Goal: Transaction & Acquisition: Purchase product/service

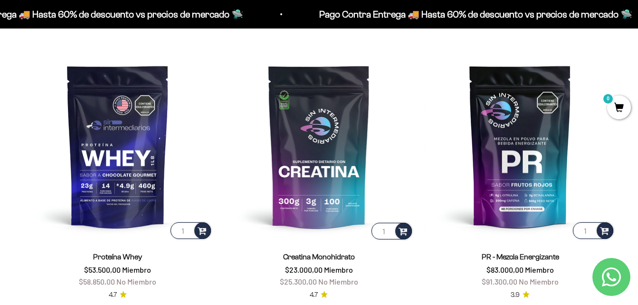
scroll to position [380, 0]
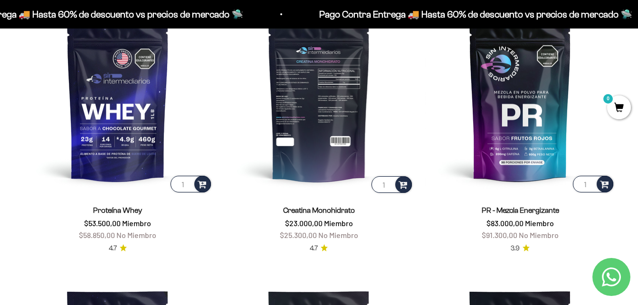
click at [316, 137] on img at bounding box center [319, 100] width 190 height 190
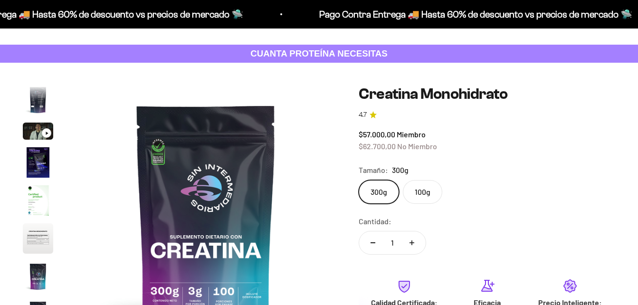
scroll to position [48, 0]
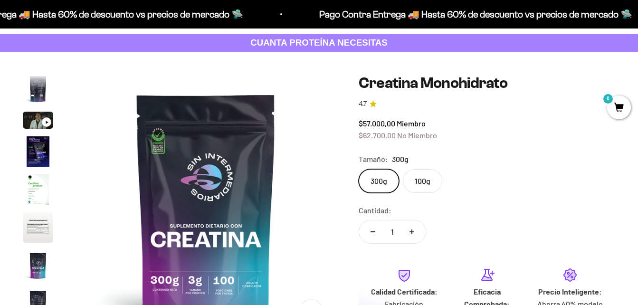
click at [421, 184] on label "100g" at bounding box center [422, 181] width 39 height 24
click at [359, 169] on input "100g" at bounding box center [358, 169] width 0 height 0
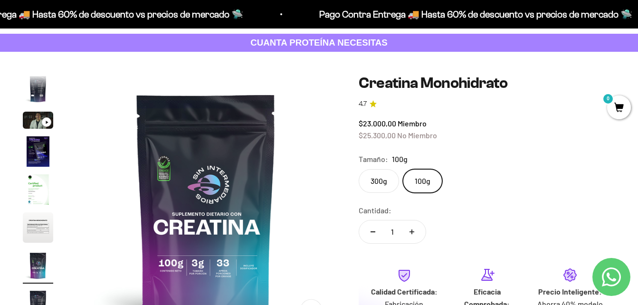
click at [379, 182] on label "300g" at bounding box center [379, 181] width 40 height 24
click at [359, 169] on input "300g" at bounding box center [358, 169] width 0 height 0
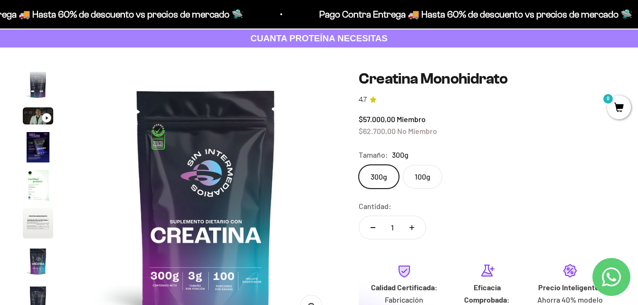
scroll to position [48, 0]
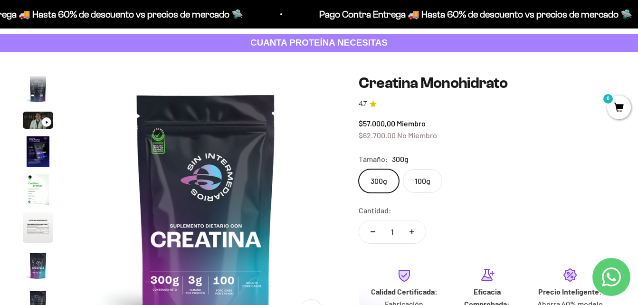
click at [430, 179] on label "100g" at bounding box center [422, 181] width 39 height 24
click at [359, 169] on input "100g" at bounding box center [358, 169] width 0 height 0
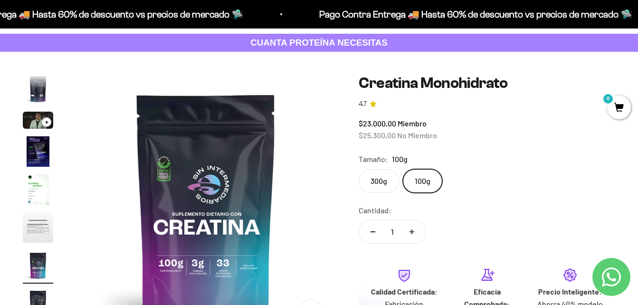
click at [386, 181] on label "300g" at bounding box center [379, 181] width 40 height 24
click at [359, 169] on input "300g" at bounding box center [358, 169] width 0 height 0
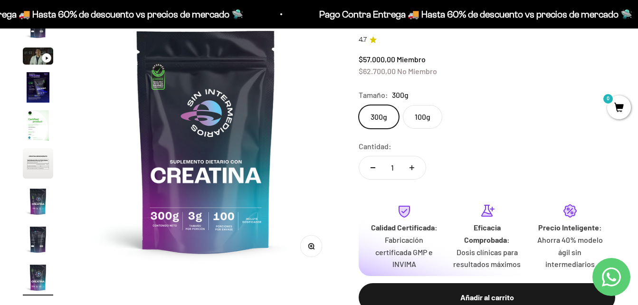
scroll to position [95, 0]
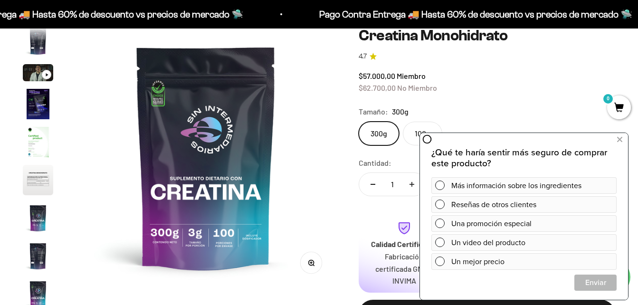
click at [460, 107] on div "Tamaño: 300g" at bounding box center [487, 111] width 257 height 12
click at [619, 139] on icon at bounding box center [619, 140] width 5 height 12
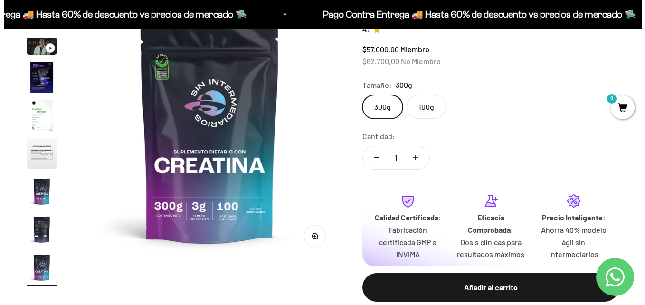
scroll to position [190, 0]
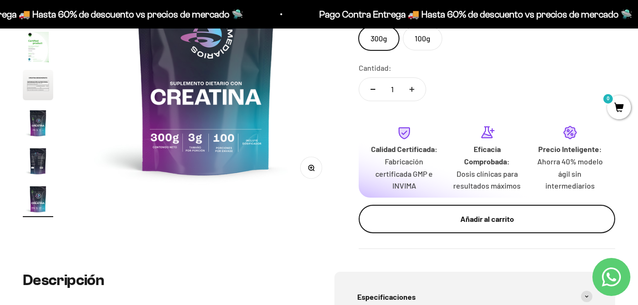
click at [462, 218] on div "Añadir al carrito" at bounding box center [487, 219] width 219 height 12
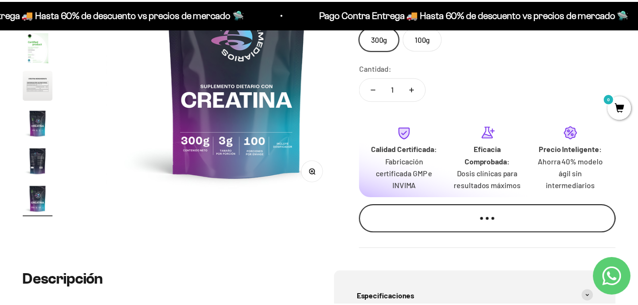
scroll to position [0, 2158]
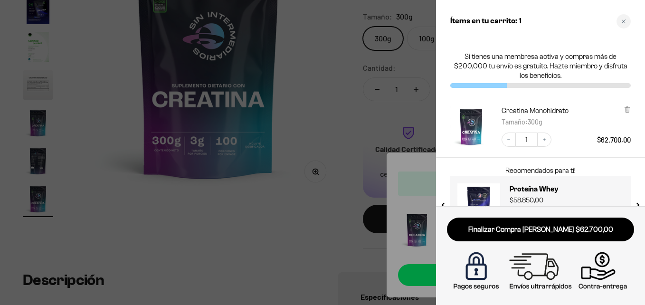
click at [624, 24] on div "Close cart" at bounding box center [624, 21] width 14 height 14
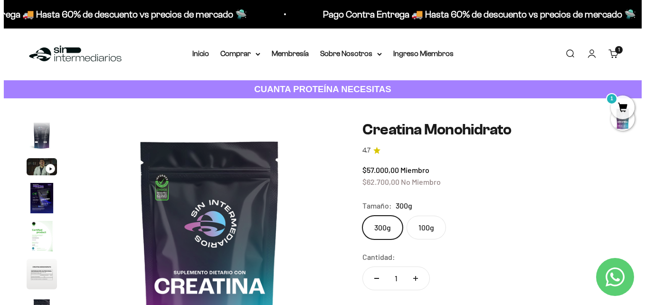
scroll to position [0, 0]
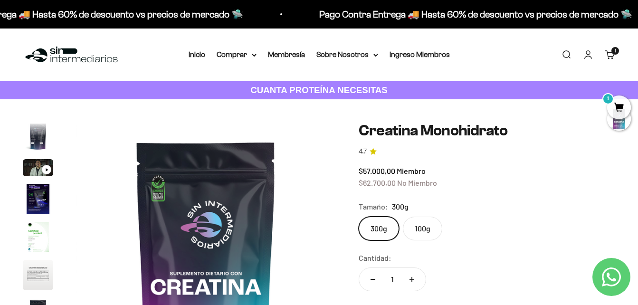
click at [618, 111] on span "1" at bounding box center [619, 108] width 24 height 24
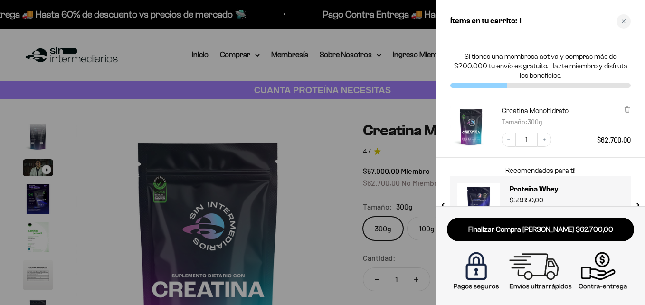
click at [298, 115] on div at bounding box center [322, 152] width 645 height 305
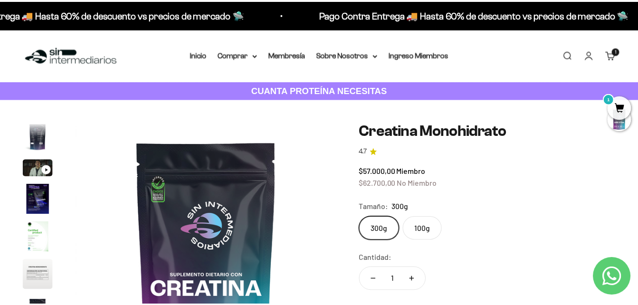
scroll to position [0, 2127]
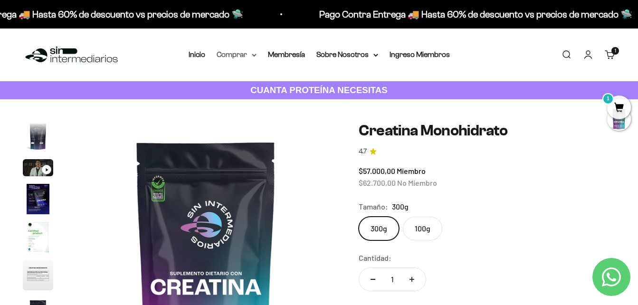
click at [248, 53] on summary "Comprar" at bounding box center [237, 54] width 40 height 12
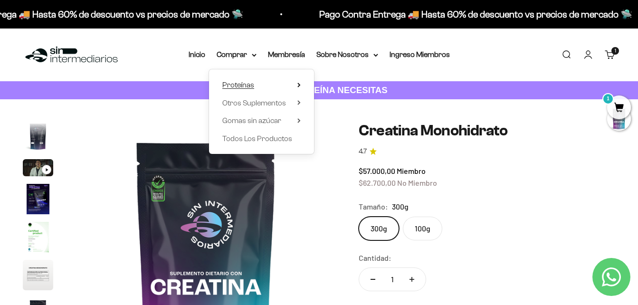
click at [269, 87] on summary "Proteínas" at bounding box center [261, 85] width 78 height 12
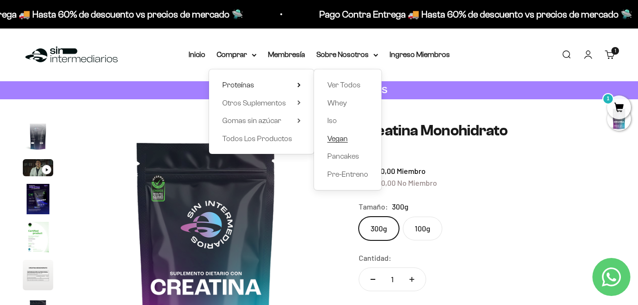
click at [349, 136] on link "Vegan" at bounding box center [347, 139] width 41 height 12
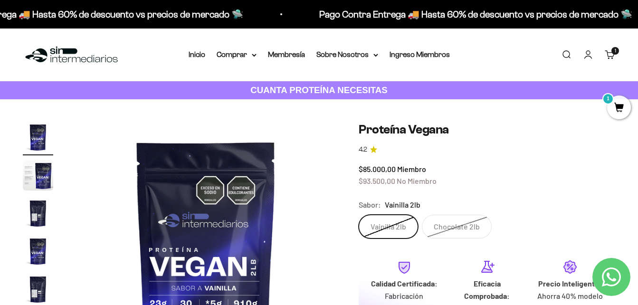
click at [45, 170] on img "Ir al artículo 2" at bounding box center [38, 175] width 30 height 30
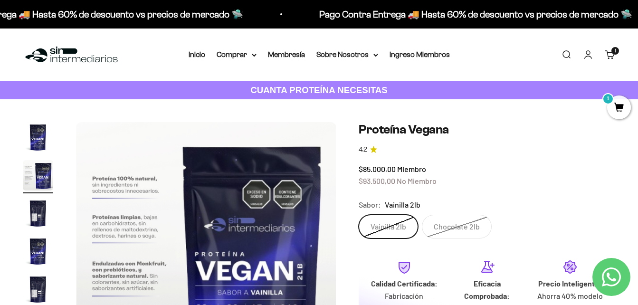
scroll to position [95, 0]
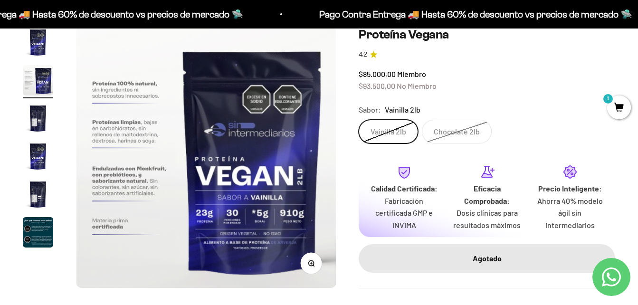
click at [402, 132] on label "Vainilla 2lb" at bounding box center [388, 132] width 59 height 24
click at [359, 120] on input "Vainilla 2lb" at bounding box center [358, 119] width 0 height 0
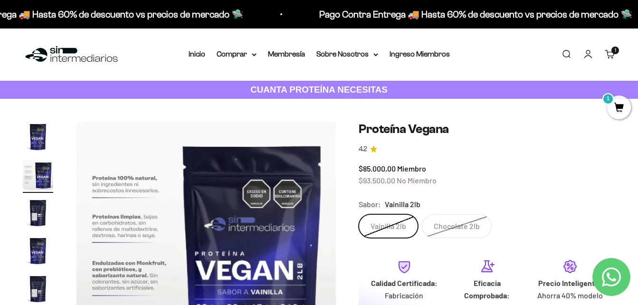
scroll to position [0, 0]
click at [32, 137] on img "Ir al artículo 1" at bounding box center [38, 137] width 30 height 30
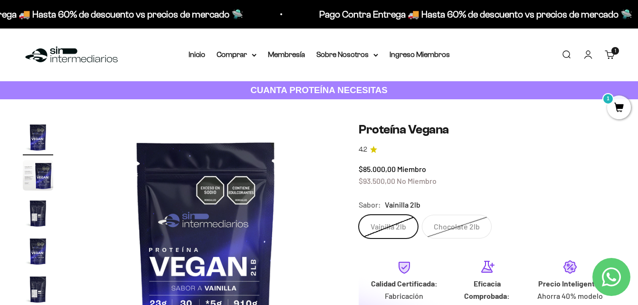
click at [411, 224] on label "Vainilla 2lb" at bounding box center [388, 227] width 59 height 24
click at [359, 215] on input "Vainilla 2lb" at bounding box center [358, 214] width 0 height 0
click at [454, 225] on label "Chocolate 2lb" at bounding box center [457, 227] width 70 height 24
click at [359, 215] on input "Chocolate 2lb" at bounding box center [358, 214] width 0 height 0
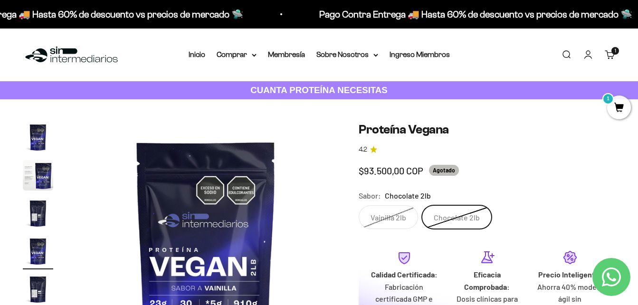
scroll to position [0, 797]
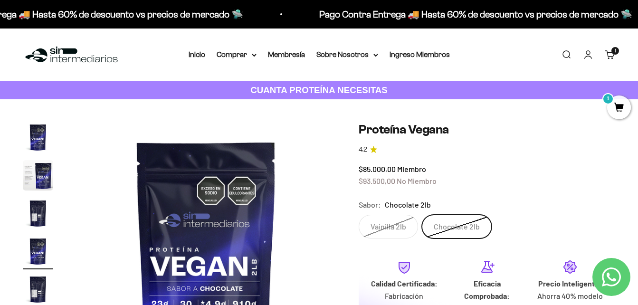
click at [386, 226] on label "Vainilla 2lb" at bounding box center [388, 227] width 59 height 24
click at [359, 215] on input "Vainilla 2lb" at bounding box center [358, 214] width 0 height 0
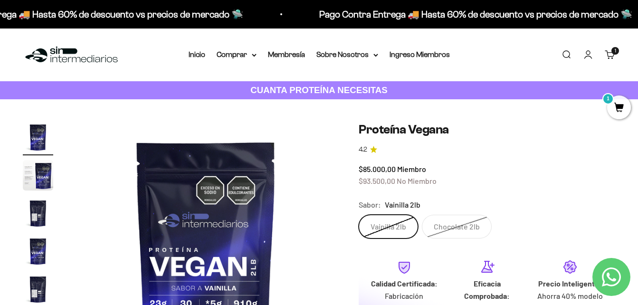
click at [622, 108] on span "1" at bounding box center [619, 108] width 24 height 24
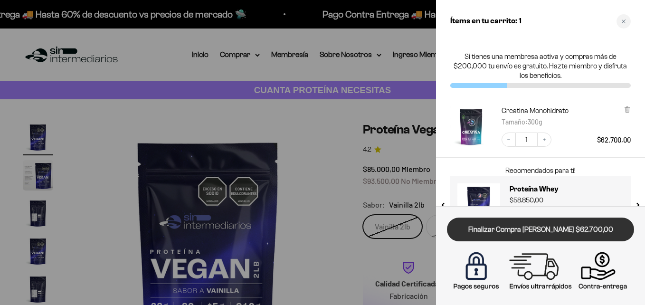
click at [570, 229] on link "Finalizar Compra [PERSON_NAME] $62.700,00" at bounding box center [540, 230] width 187 height 24
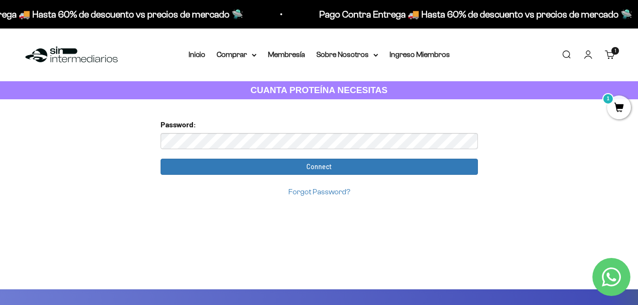
click at [583, 51] on link "Iniciar sesión" at bounding box center [588, 54] width 10 height 10
click at [588, 51] on link "Iniciar sesión" at bounding box center [588, 54] width 10 height 10
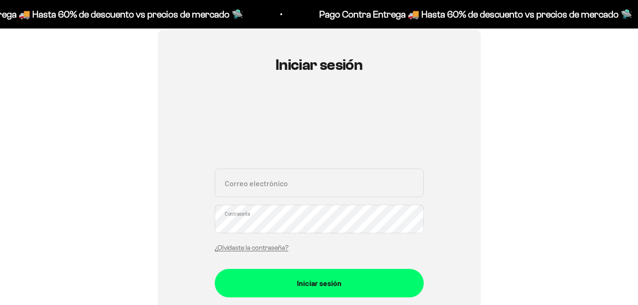
scroll to position [95, 0]
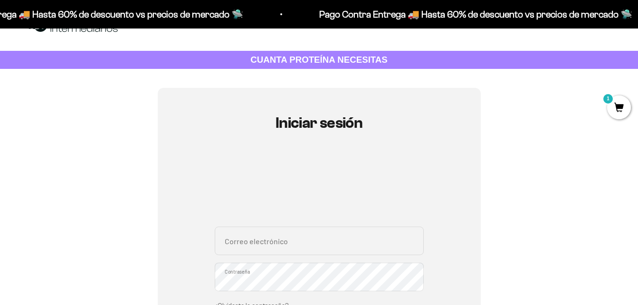
scroll to position [48, 0]
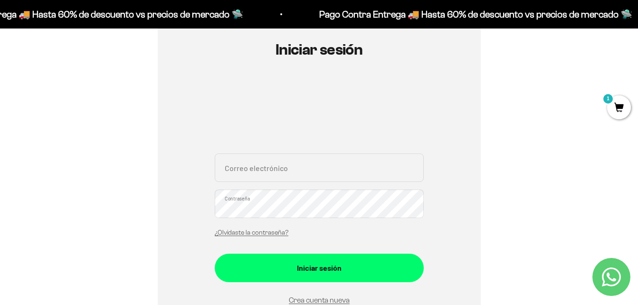
scroll to position [95, 0]
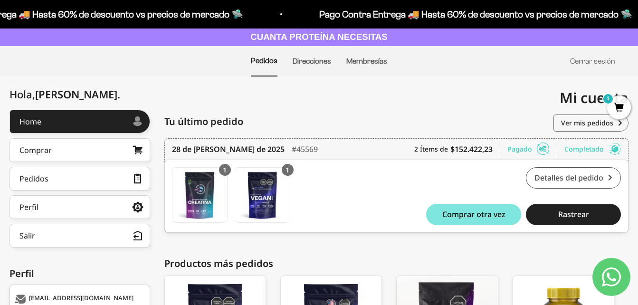
scroll to position [57, 0]
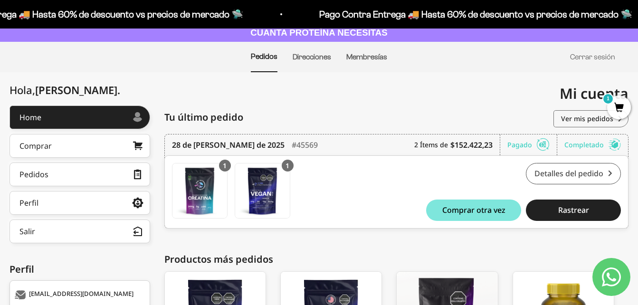
click at [579, 174] on link "Detalles del pedido" at bounding box center [573, 173] width 95 height 21
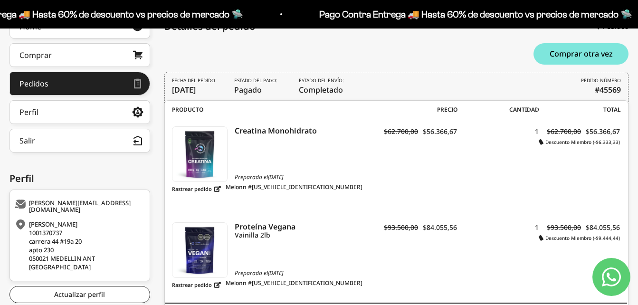
scroll to position [149, 0]
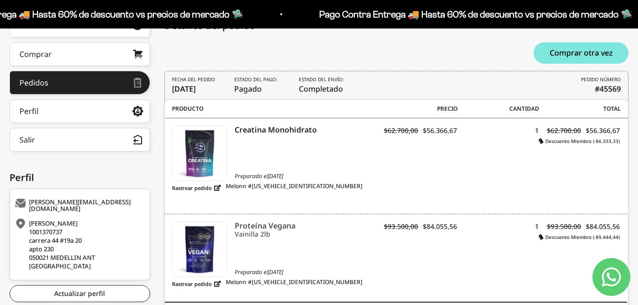
click at [257, 227] on icon "Proteína Vegana" at bounding box center [305, 225] width 141 height 9
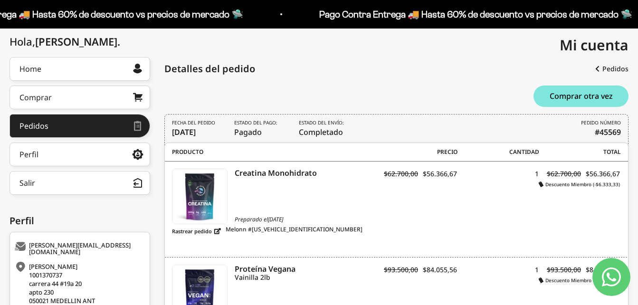
scroll to position [102, 0]
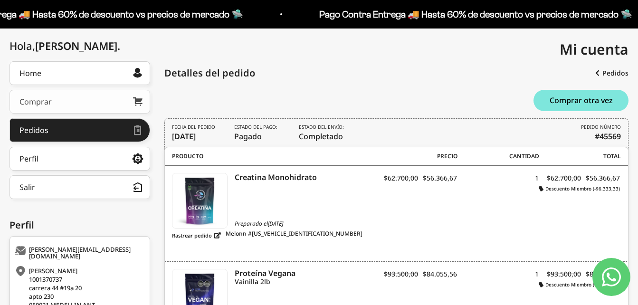
click at [65, 105] on link "Comprar" at bounding box center [80, 102] width 141 height 24
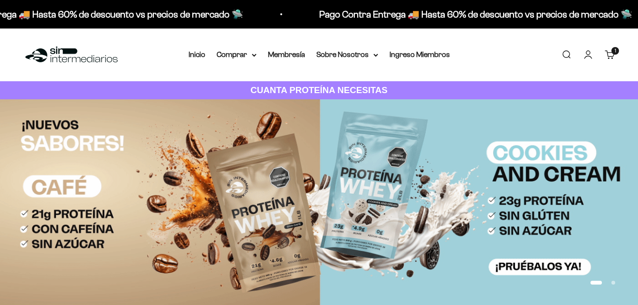
scroll to position [380, 0]
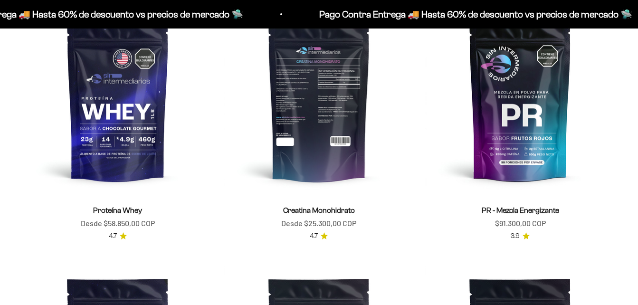
click at [334, 114] on img at bounding box center [319, 100] width 190 height 190
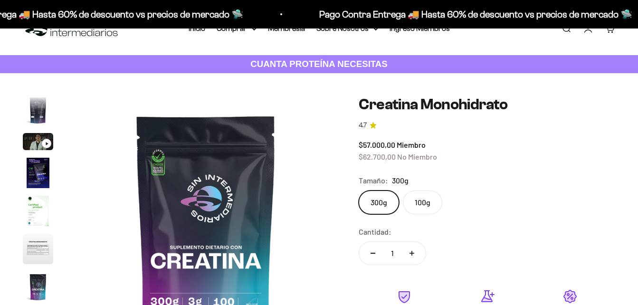
scroll to position [48, 0]
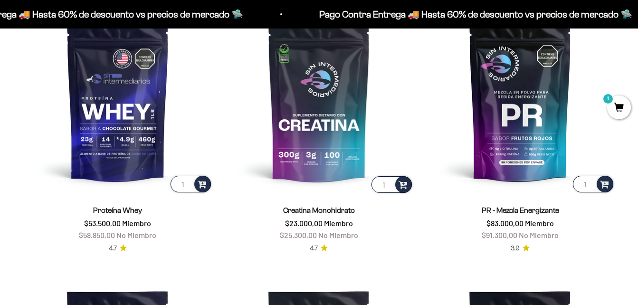
scroll to position [380, 0]
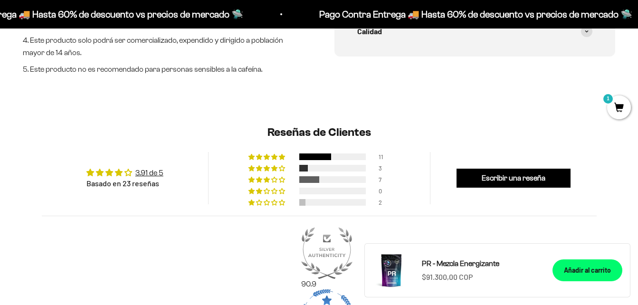
scroll to position [570, 0]
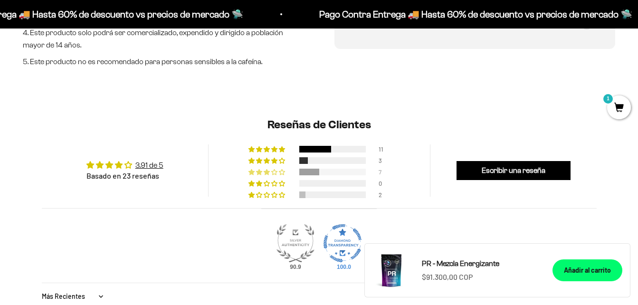
click at [339, 173] on div at bounding box center [332, 172] width 67 height 7
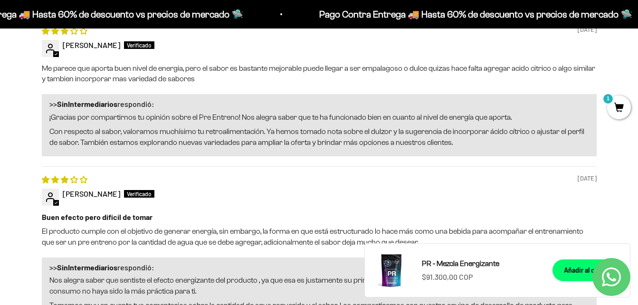
scroll to position [1089, 0]
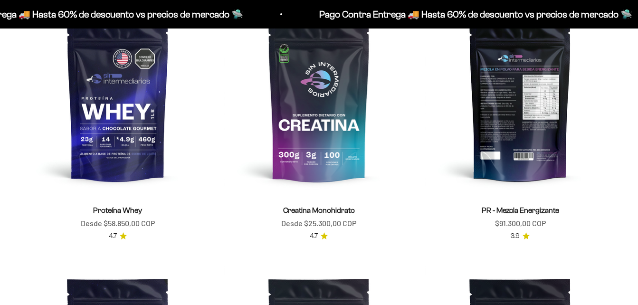
scroll to position [380, 0]
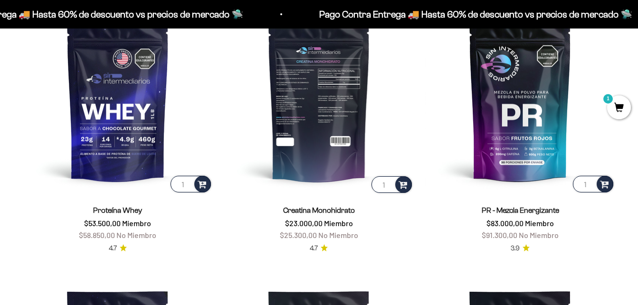
click at [344, 118] on img at bounding box center [319, 100] width 190 height 190
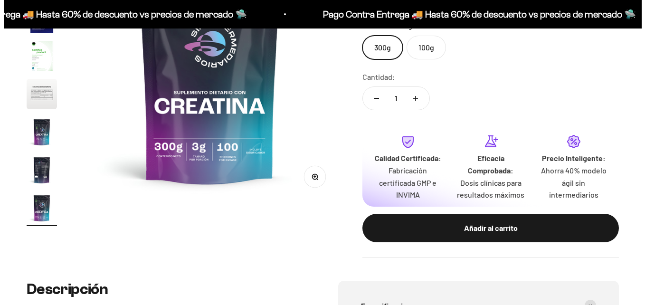
scroll to position [190, 0]
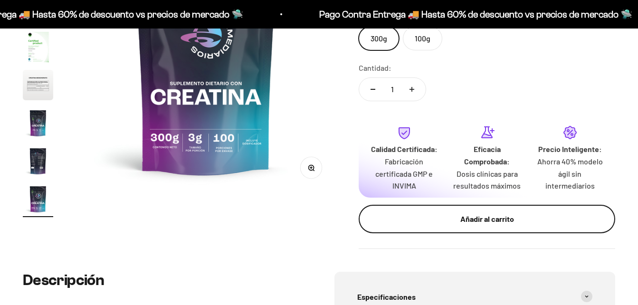
click at [441, 222] on div "Añadir al carrito" at bounding box center [487, 219] width 219 height 12
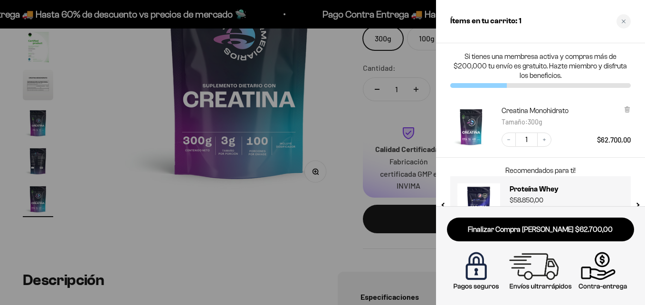
scroll to position [0, 2158]
